Goal: Task Accomplishment & Management: Manage account settings

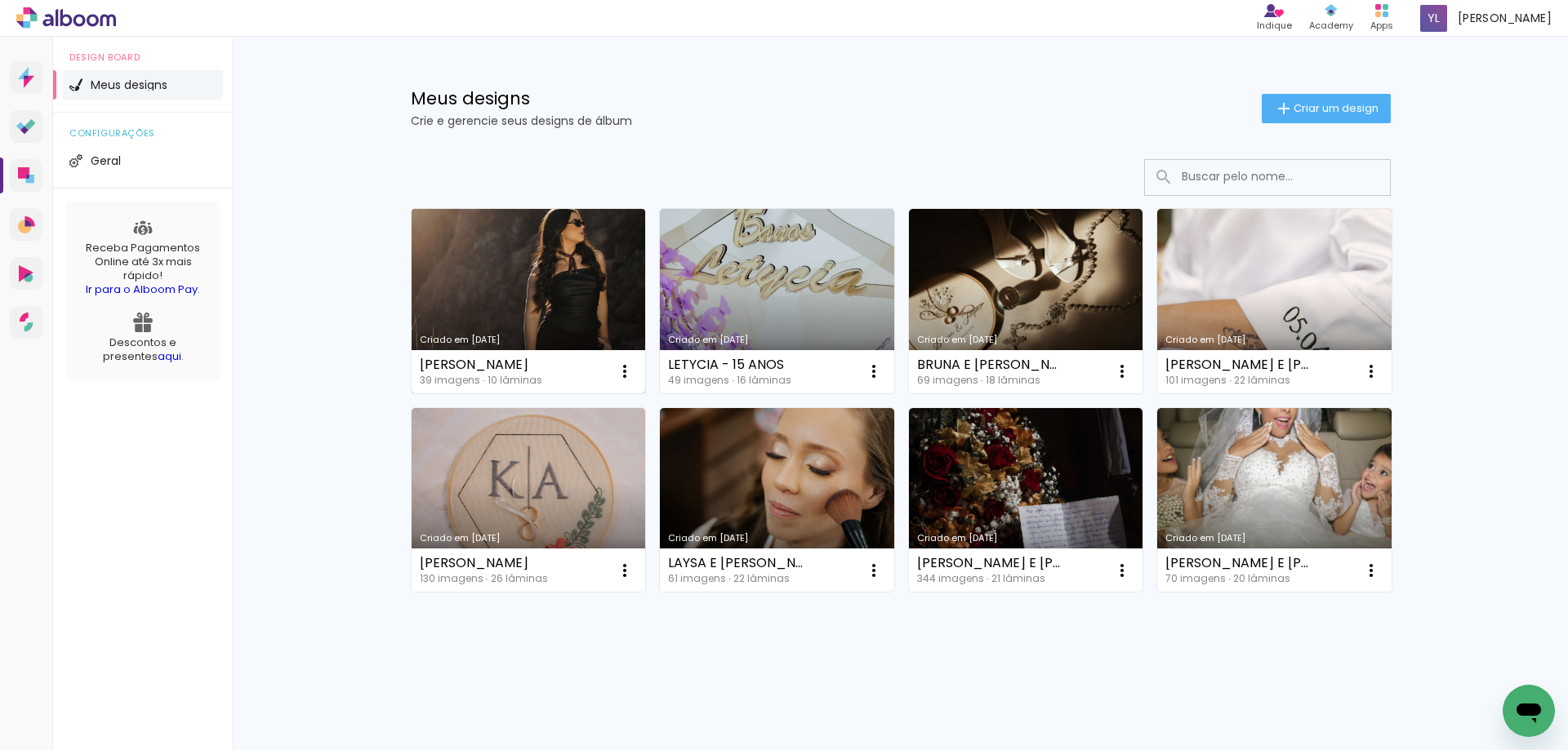
click at [573, 309] on link "Criado em [DATE]" at bounding box center [529, 301] width 235 height 185
click at [627, 365] on iron-icon at bounding box center [625, 371] width 19 height 19
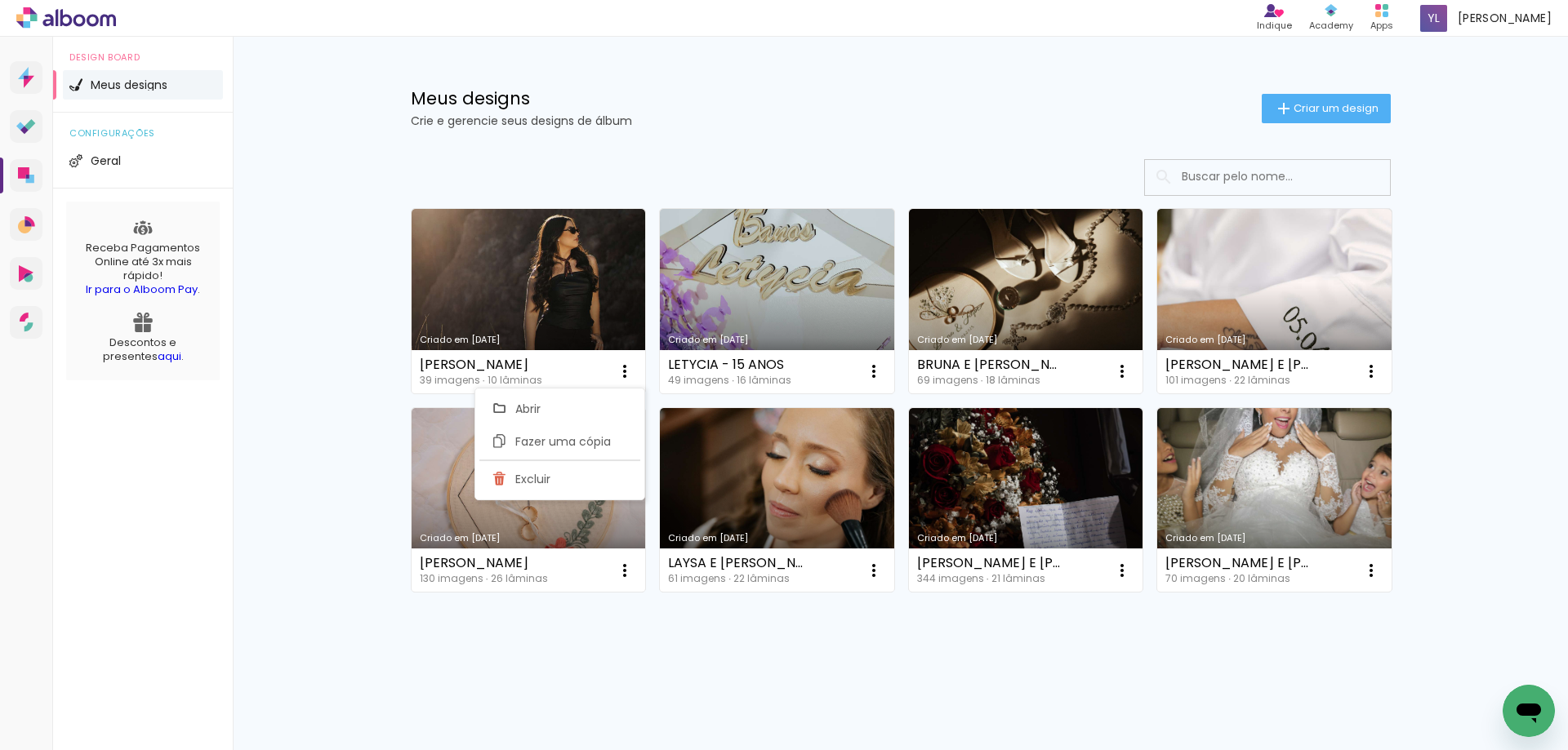
click at [365, 441] on div "Meus designs Crie e gerencie seus designs de álbum Criar um design Criado em 14…" at bounding box center [900, 390] width 1335 height 708
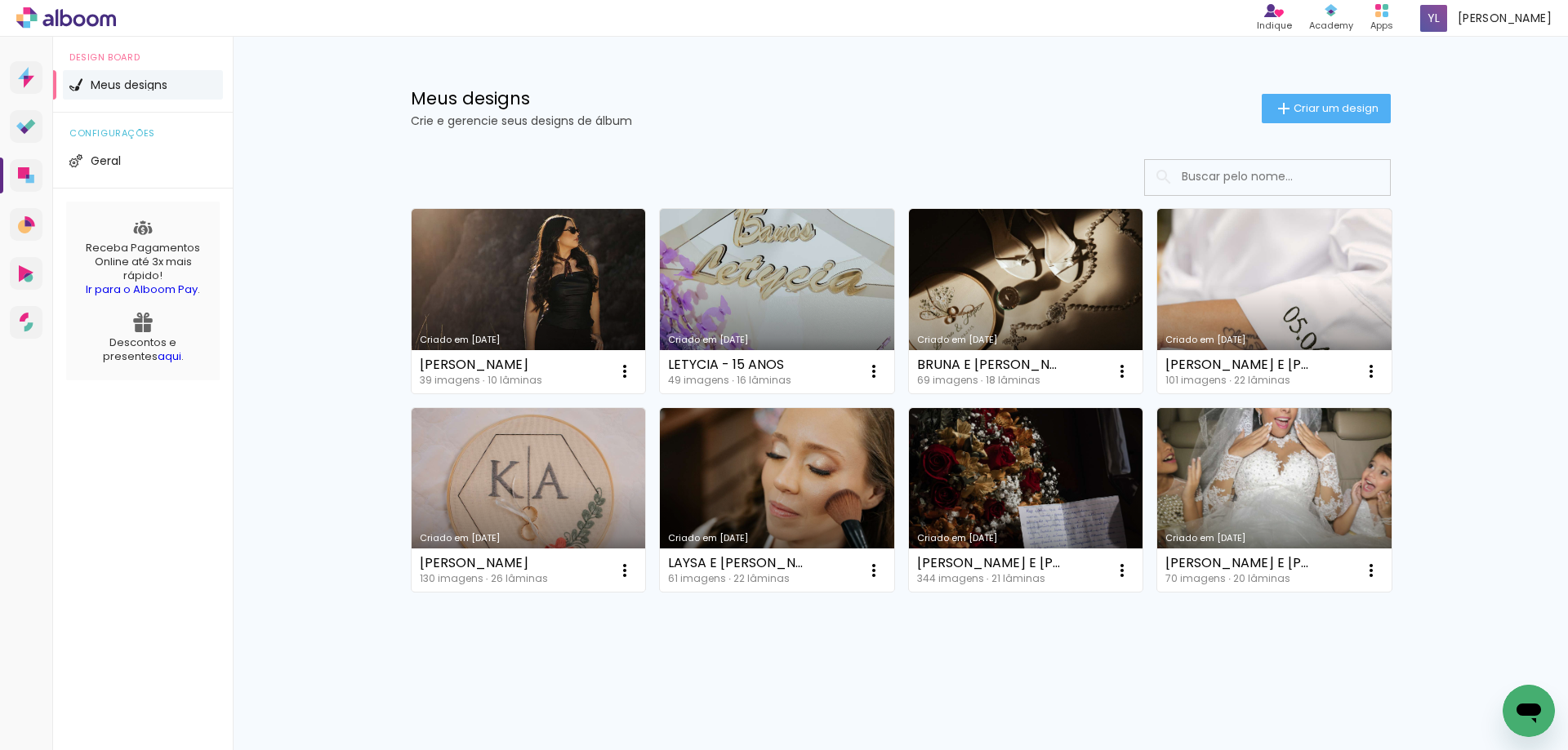
click at [1487, 235] on div "Meus designs Crie e gerencie seus designs de álbum Criar um design Criado em 14…" at bounding box center [900, 390] width 1335 height 708
click at [1545, 451] on div "Meus designs Crie e gerencie seus designs de álbum Criar um design Criado em 14…" at bounding box center [900, 390] width 1335 height 708
click at [619, 360] on paper-icon-button at bounding box center [624, 371] width 32 height 32
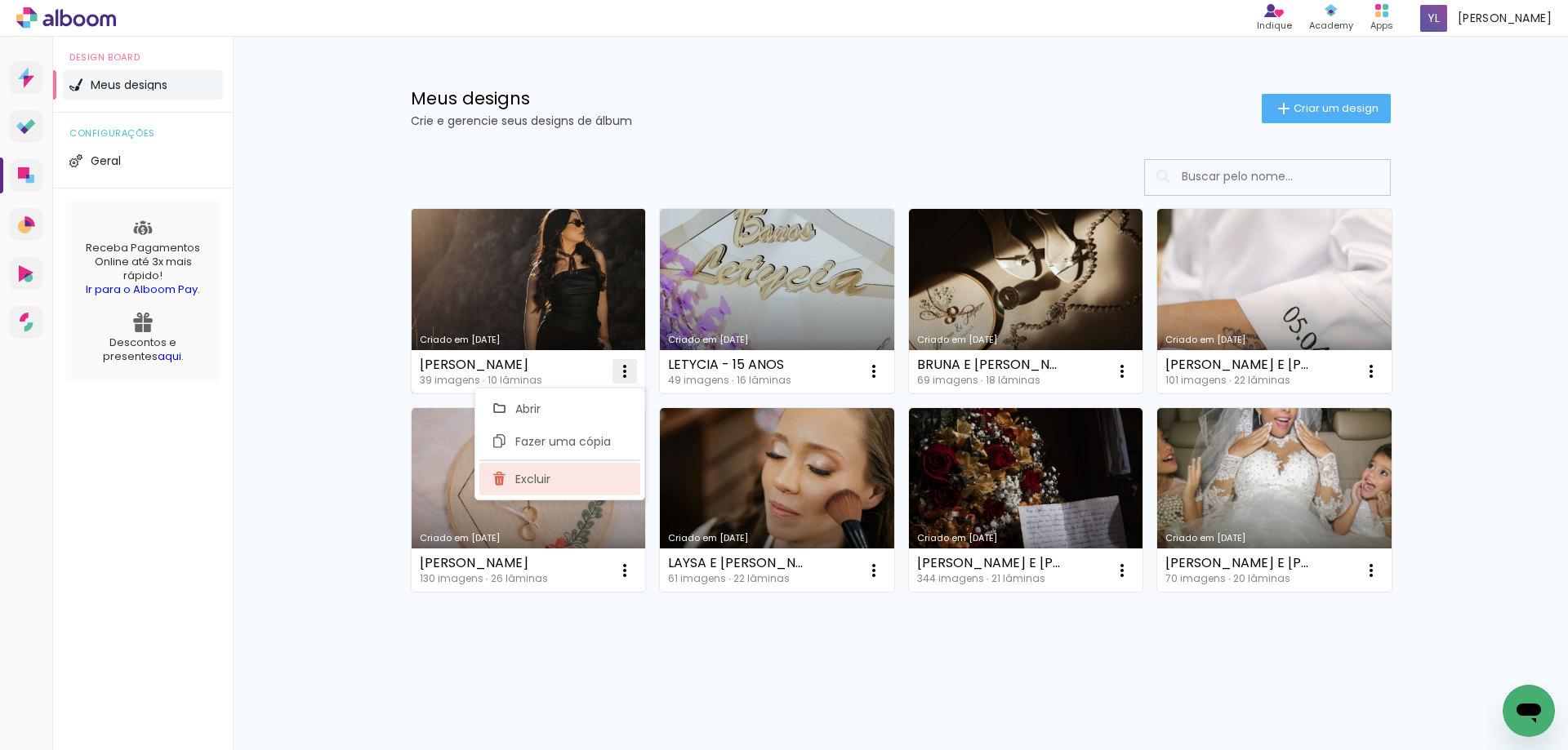
click at [595, 485] on paper-item "Excluir" at bounding box center [560, 479] width 161 height 32
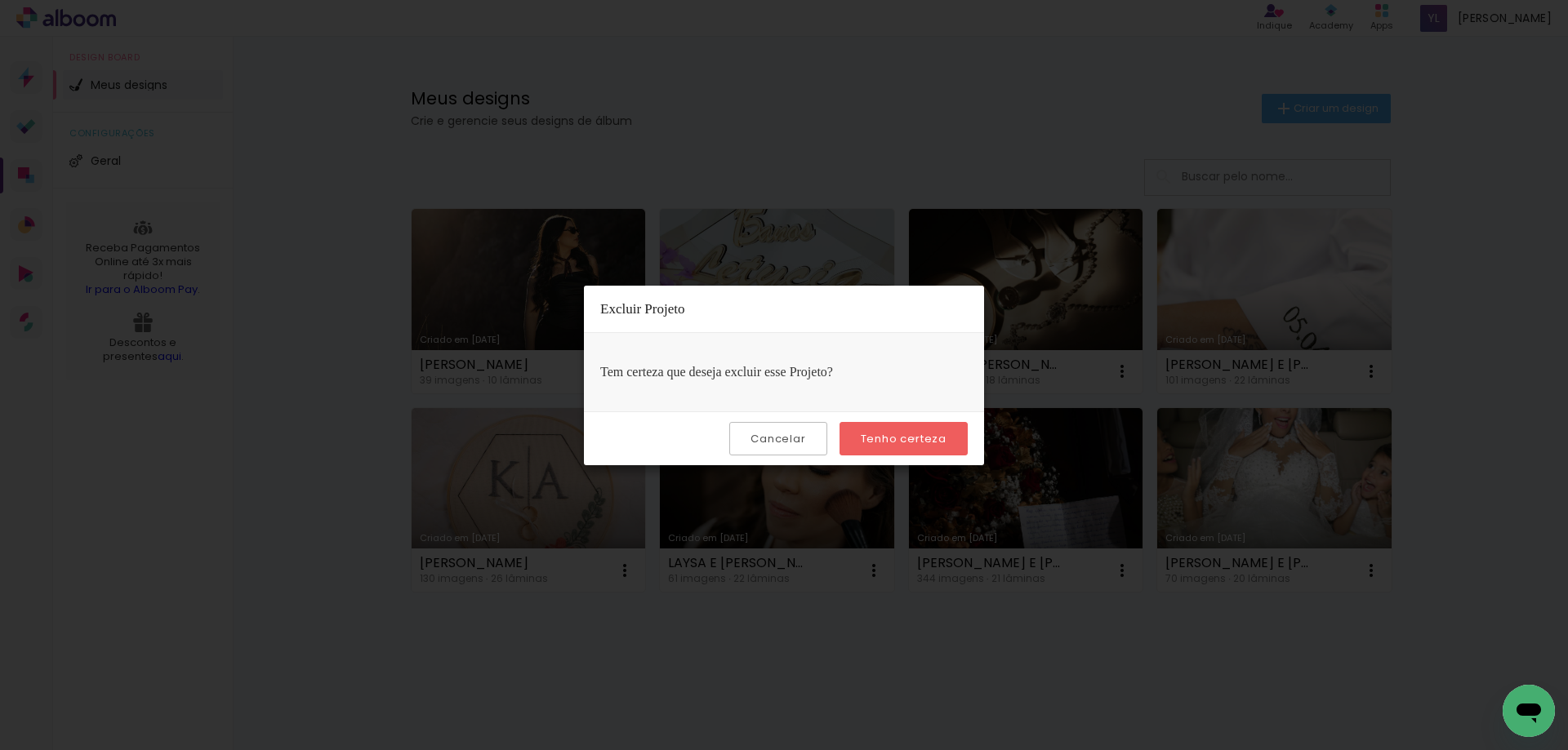
click at [0, 0] on slot "Tenho certeza" at bounding box center [0, 0] width 0 height 0
